Goal: Information Seeking & Learning: Learn about a topic

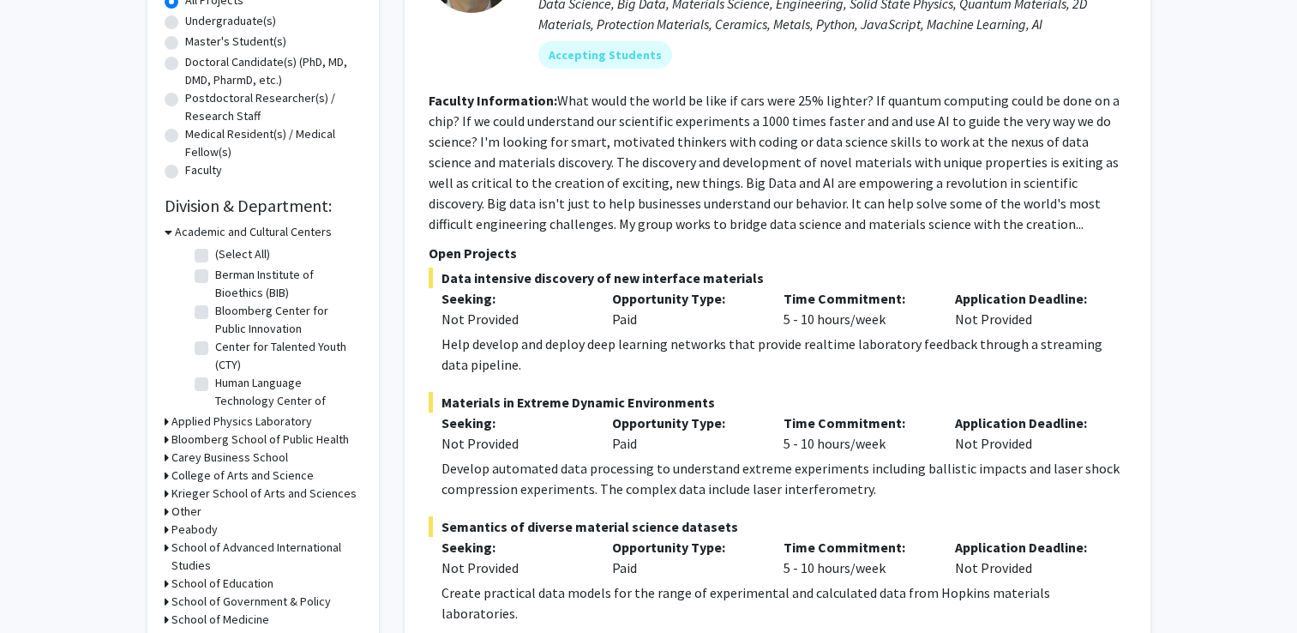
scroll to position [333, 0]
click at [165, 418] on icon at bounding box center [167, 421] width 4 height 18
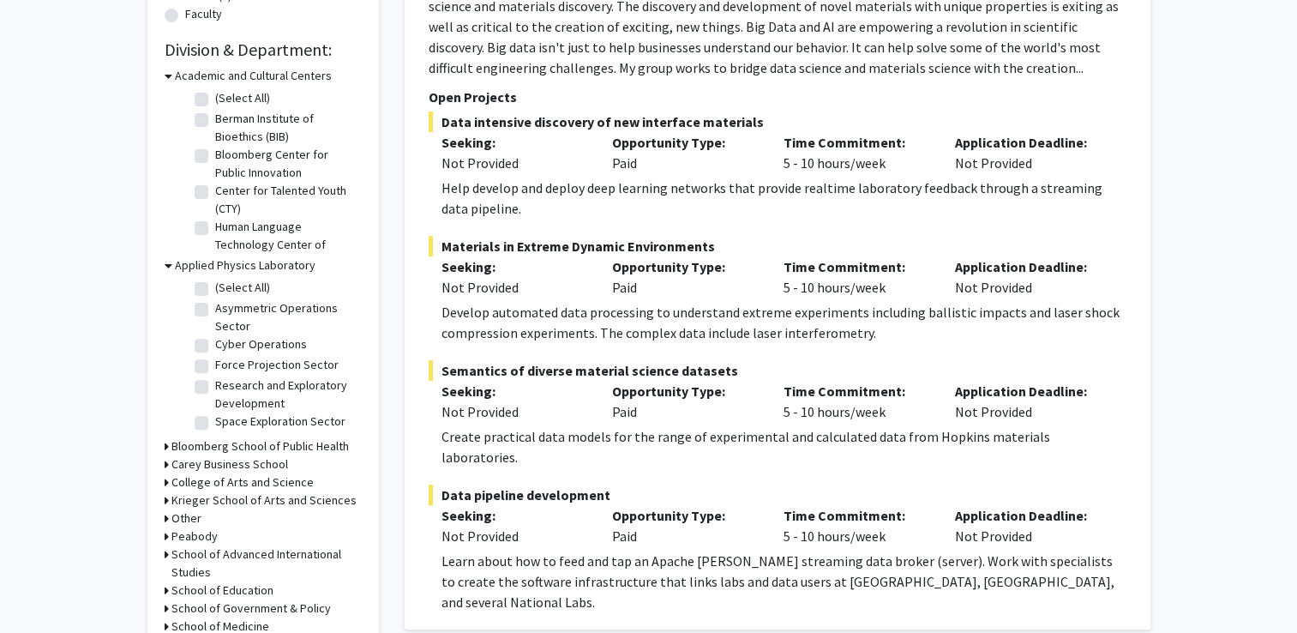
scroll to position [501, 0]
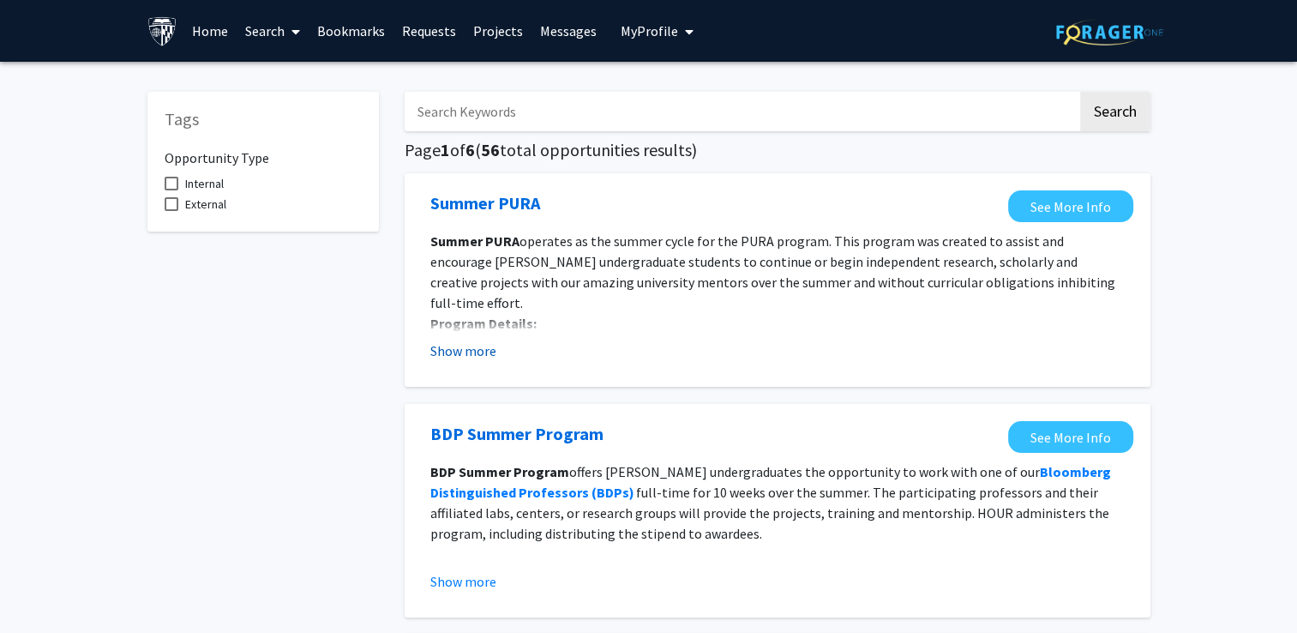
click at [466, 348] on button "Show more" at bounding box center [463, 350] width 66 height 21
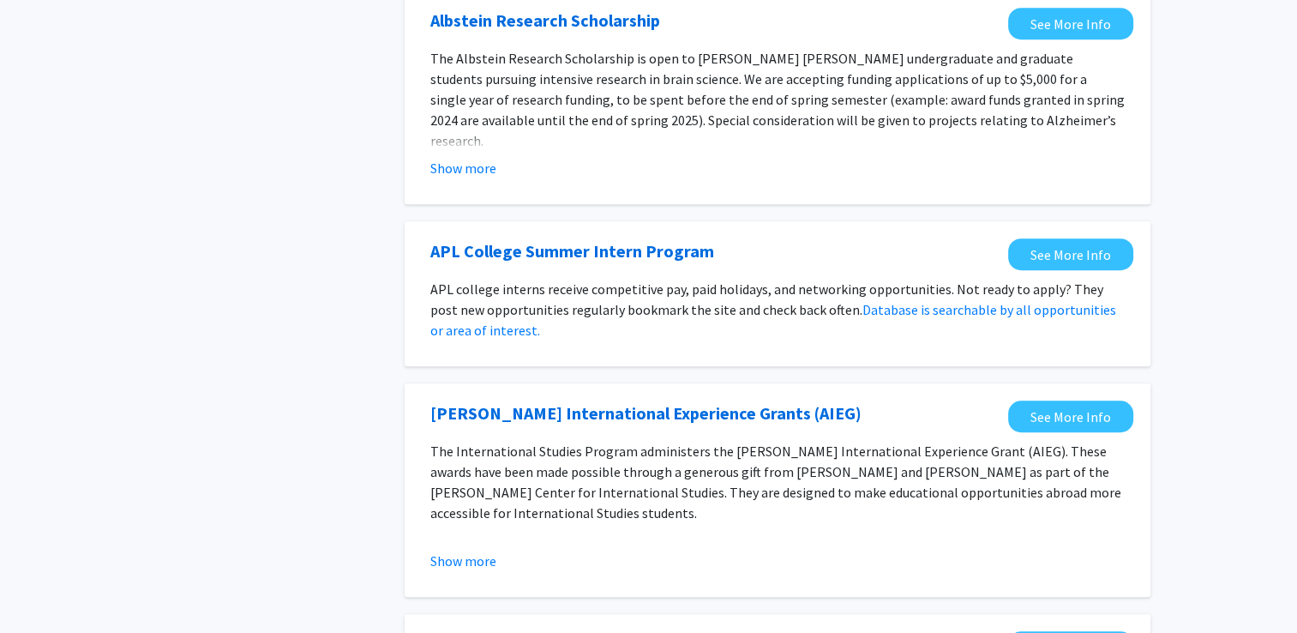
scroll to position [1245, 0]
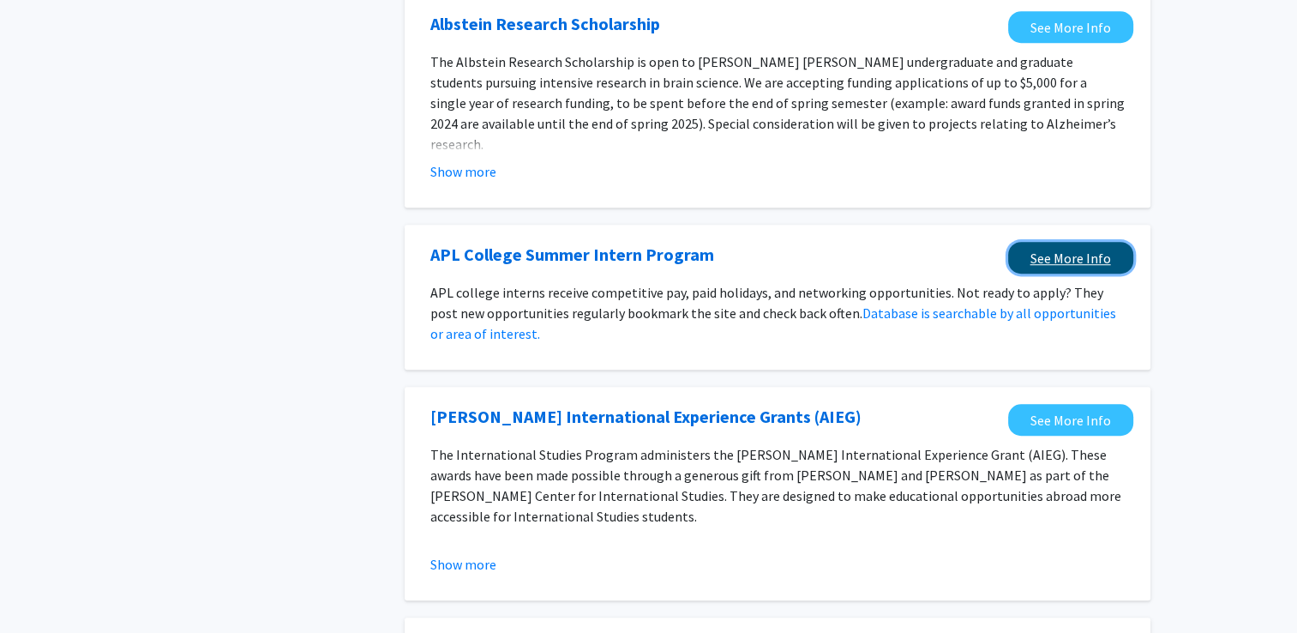
click at [1050, 242] on link "See More Info" at bounding box center [1070, 258] width 125 height 32
